Goal: Navigation & Orientation: Go to known website

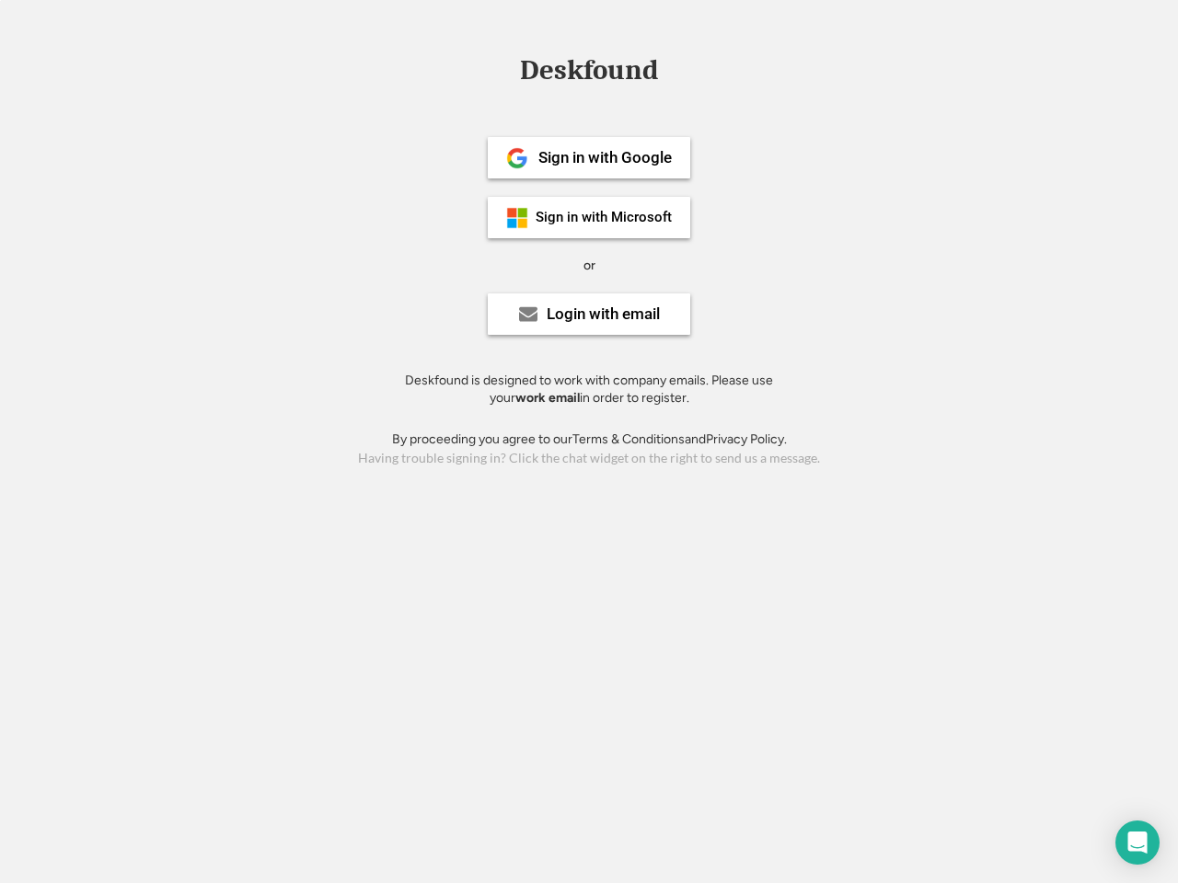
click at [589, 263] on div "or" at bounding box center [589, 266] width 12 height 18
click at [589, 74] on div "Deskfound" at bounding box center [589, 70] width 156 height 29
click at [503, 69] on div "Deskfound" at bounding box center [589, 73] width 1178 height 35
click at [589, 74] on div "Deskfound" at bounding box center [589, 70] width 156 height 29
click at [589, 265] on div "or" at bounding box center [589, 266] width 12 height 18
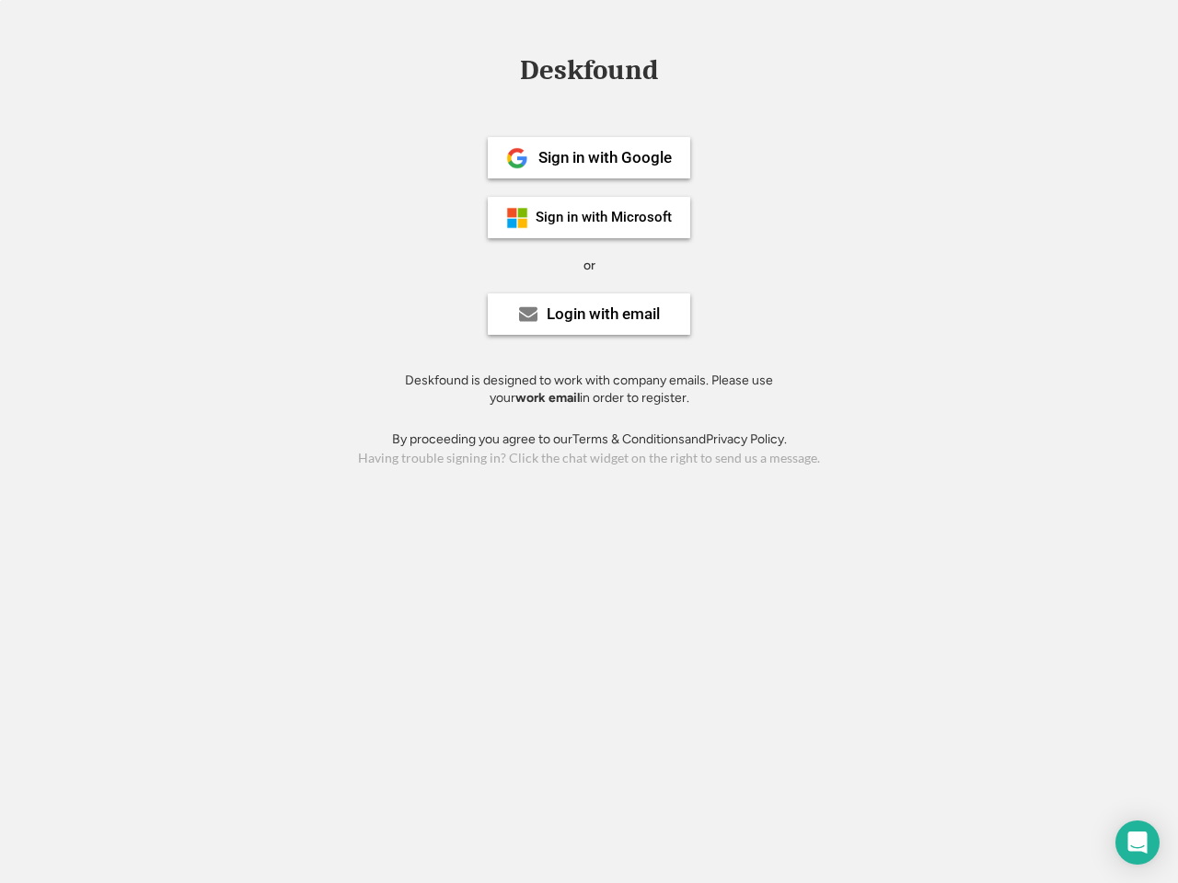
click at [589, 157] on div "Sign in with Google" at bounding box center [604, 158] width 133 height 16
click at [605, 157] on div "Sign in with Google" at bounding box center [604, 158] width 133 height 16
click at [517, 158] on img at bounding box center [517, 158] width 22 height 22
click at [589, 217] on div "Sign in with Microsoft" at bounding box center [603, 218] width 136 height 14
click at [605, 217] on div "Sign in with Microsoft" at bounding box center [603, 218] width 136 height 14
